Goal: Information Seeking & Learning: Learn about a topic

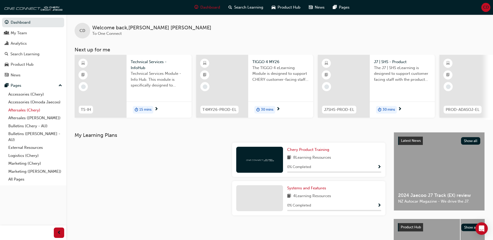
click at [18, 110] on link "Aftersales (Chery)" at bounding box center [35, 110] width 58 height 8
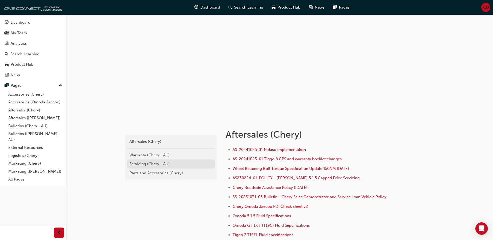
click at [148, 164] on div "Servicing (Chery - AU)" at bounding box center [170, 164] width 83 height 6
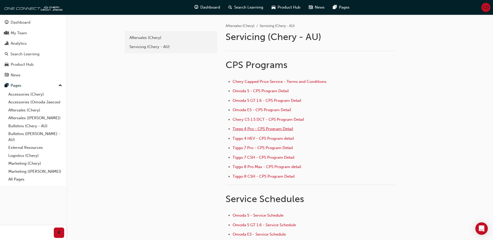
click at [238, 129] on span "Tiggo 4 Pro - CPS Program Detail" at bounding box center [262, 128] width 60 height 5
